Goal: Information Seeking & Learning: Learn about a topic

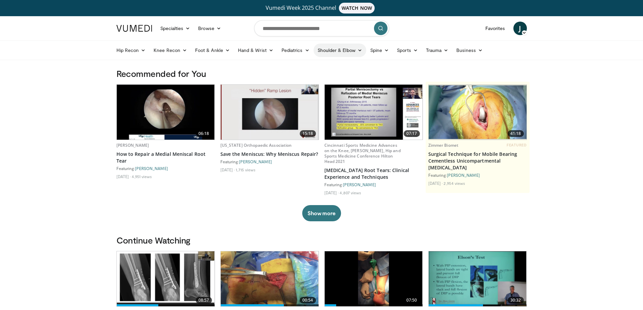
click at [352, 52] on link "Shoulder & Elbow" at bounding box center [340, 51] width 53 height 14
click at [306, 77] on link "Shoulder" at bounding box center [326, 77] width 80 height 11
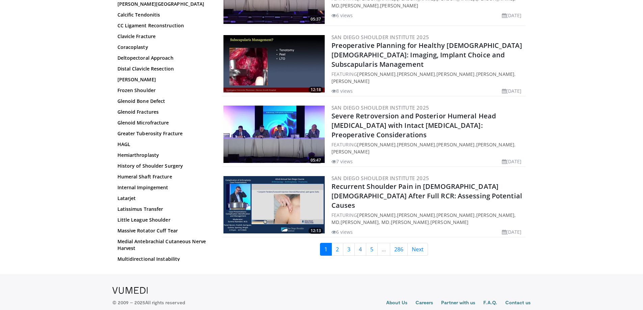
scroll to position [1599, 0]
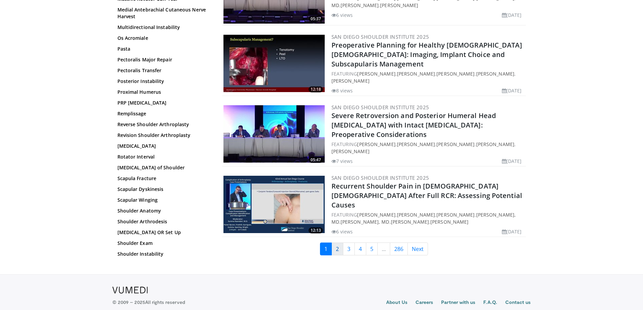
click at [338, 243] on link "2" at bounding box center [337, 249] width 12 height 13
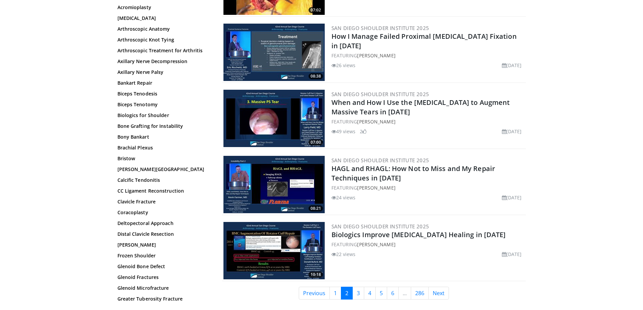
scroll to position [1586, 0]
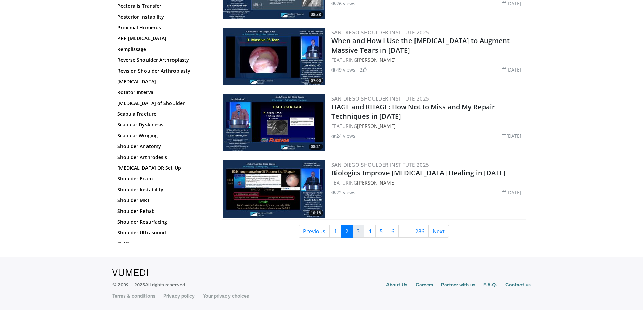
click at [356, 231] on link "3" at bounding box center [358, 231] width 12 height 13
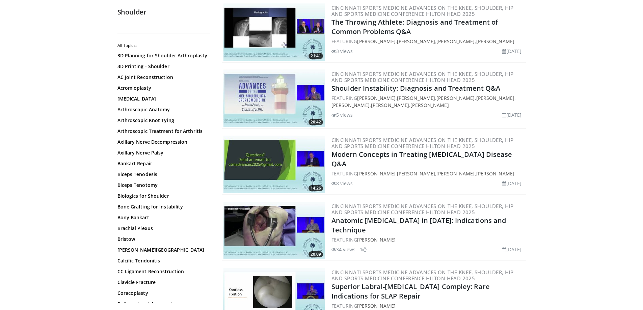
scroll to position [1283, 0]
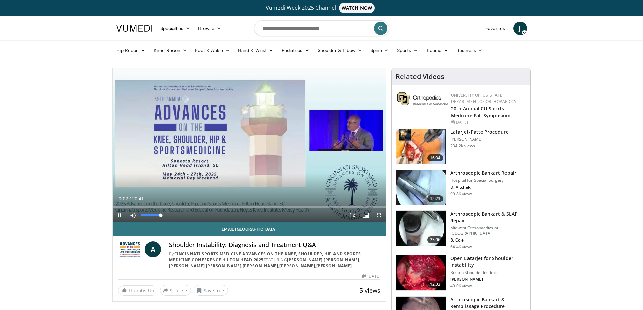
drag, startPoint x: 154, startPoint y: 216, endPoint x: 165, endPoint y: 217, distance: 10.8
click at [165, 217] on div "Mute 100%" at bounding box center [149, 216] width 47 height 14
click at [119, 215] on span "Video Player" at bounding box center [120, 216] width 14 height 14
click at [120, 215] on span "Video Player" at bounding box center [120, 216] width 14 height 14
click at [122, 217] on span "Video Player" at bounding box center [120, 216] width 14 height 14
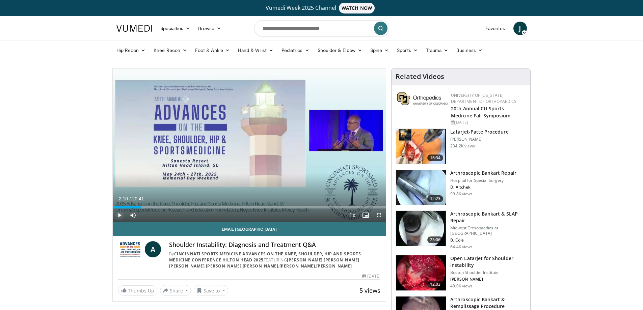
click at [119, 214] on span "Video Player" at bounding box center [120, 216] width 14 height 14
click at [121, 217] on span "Video Player" at bounding box center [120, 216] width 14 height 14
click at [119, 218] on span "Video Player" at bounding box center [120, 216] width 14 height 14
click at [118, 213] on span "Video Player" at bounding box center [120, 216] width 14 height 14
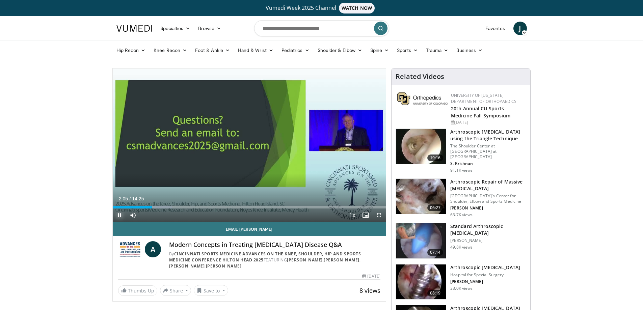
click at [119, 215] on span "Video Player" at bounding box center [120, 216] width 14 height 14
